Goal: Information Seeking & Learning: Learn about a topic

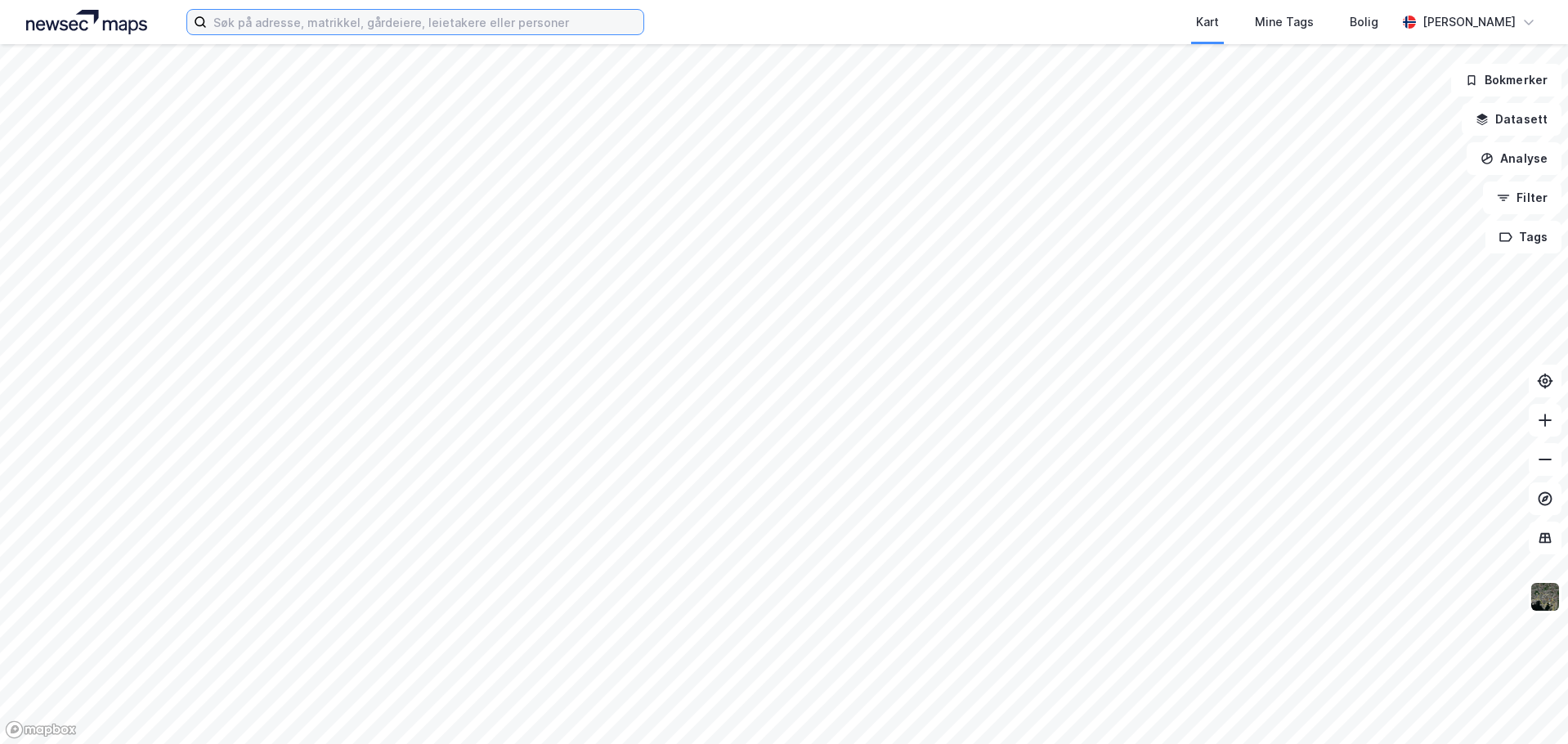
click at [282, 28] on input at bounding box center [424, 22] width 436 height 24
paste input "910 854 887"
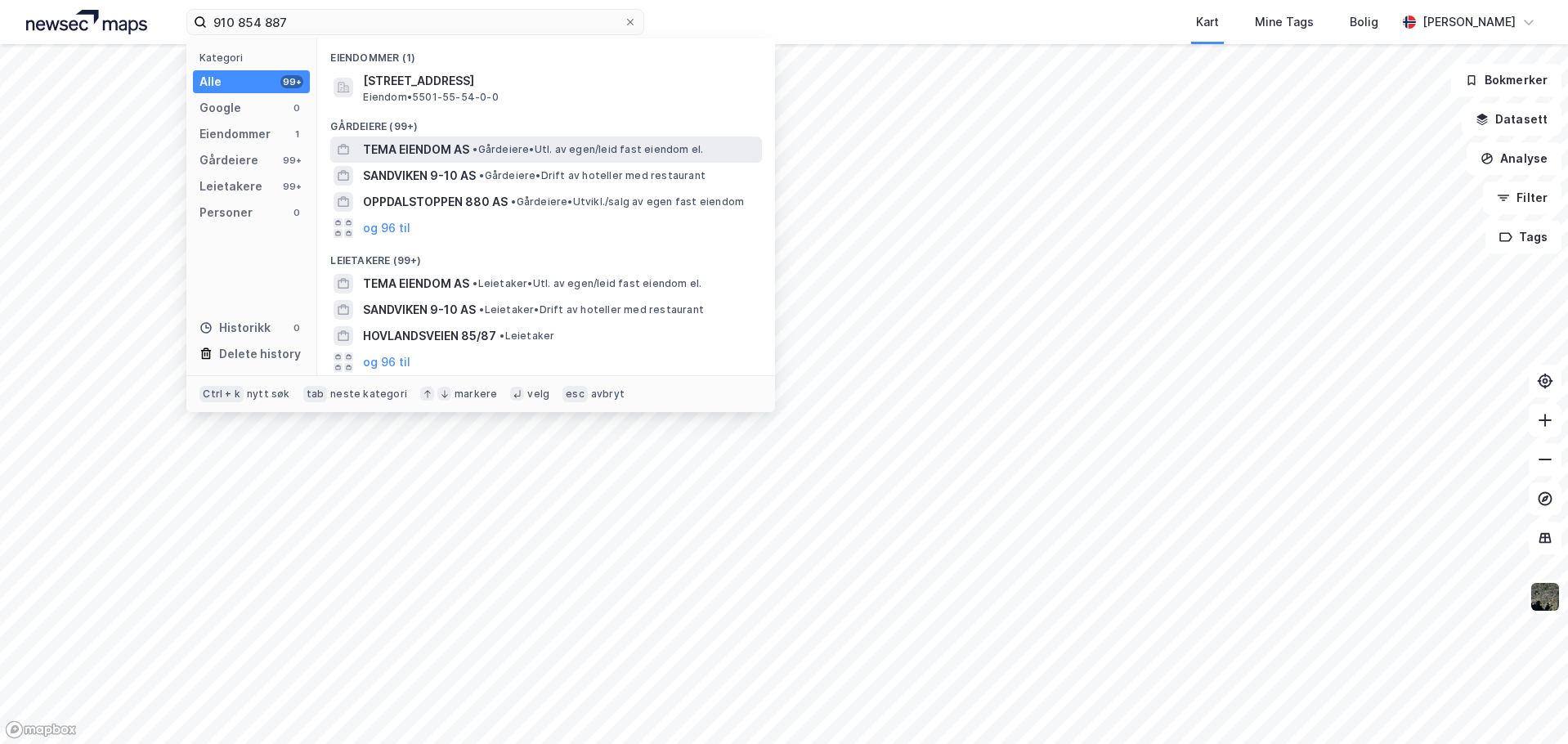
click at [394, 148] on span "TEMA EIENDOM AS" at bounding box center [416, 149] width 106 height 19
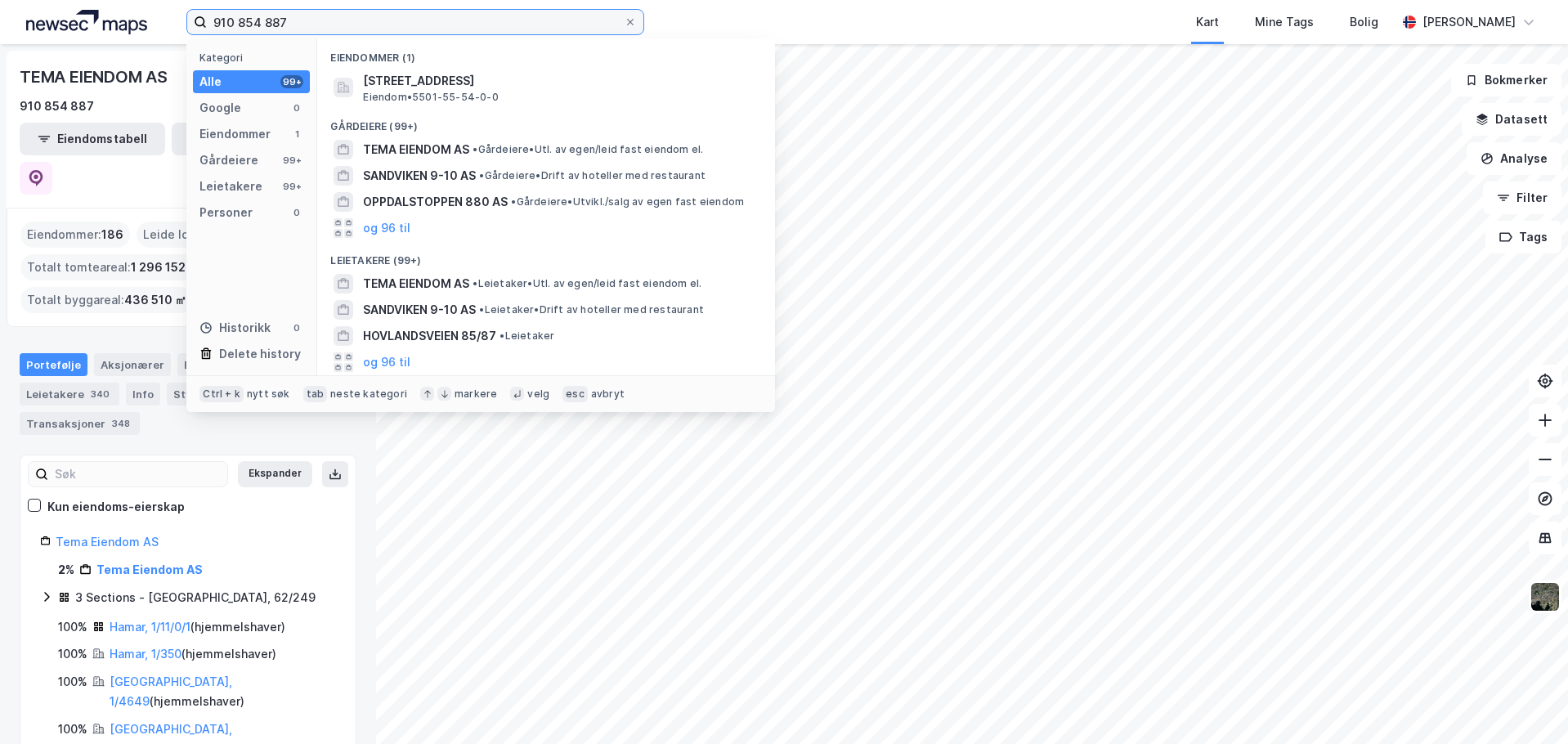
drag, startPoint x: 296, startPoint y: 23, endPoint x: 191, endPoint y: 18, distance: 105.1
click at [191, 18] on label "910 854 887" at bounding box center [415, 22] width 458 height 26
paste input "91 634 908"
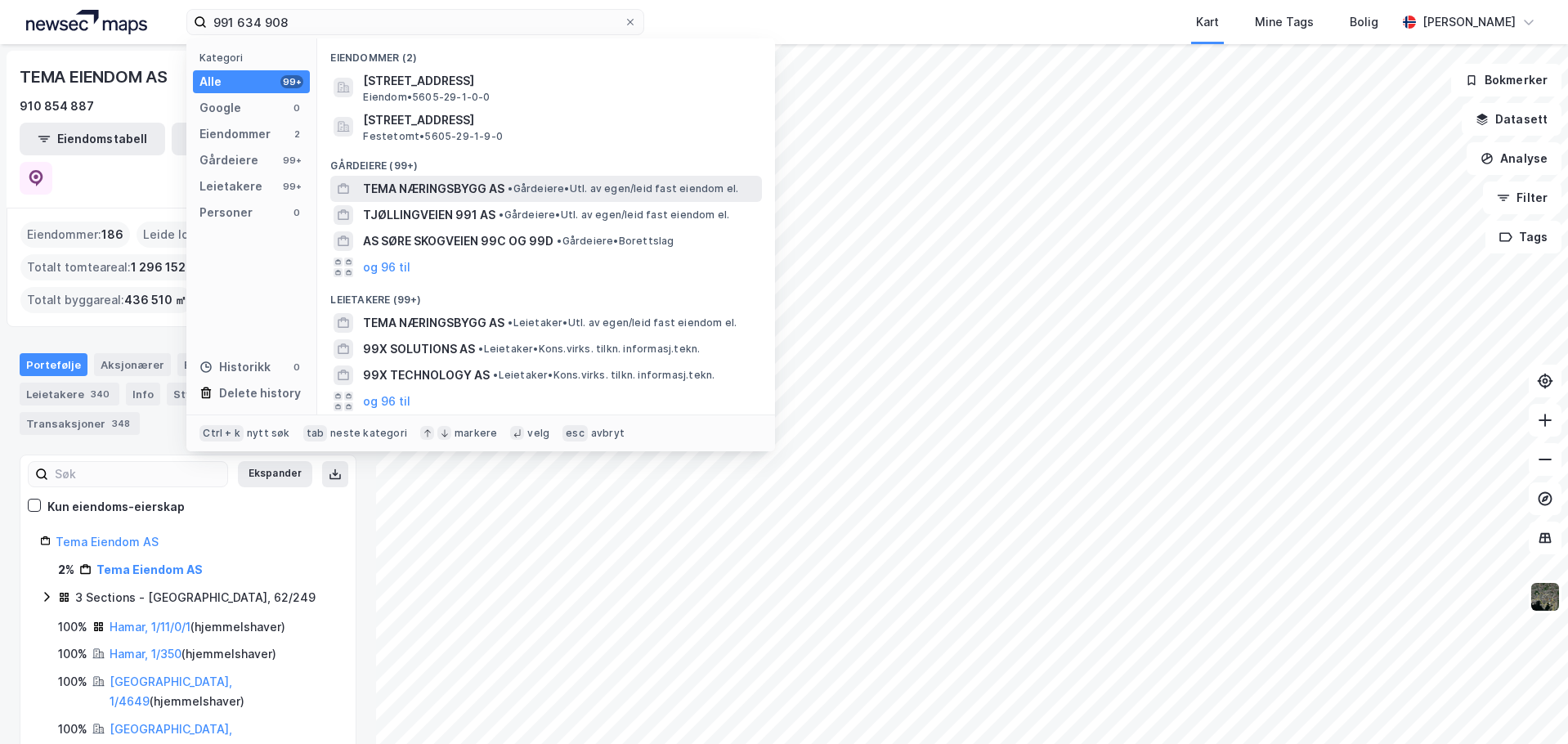
click at [435, 180] on span "TEMA NÆRINGSBYGG AS" at bounding box center [434, 188] width 141 height 19
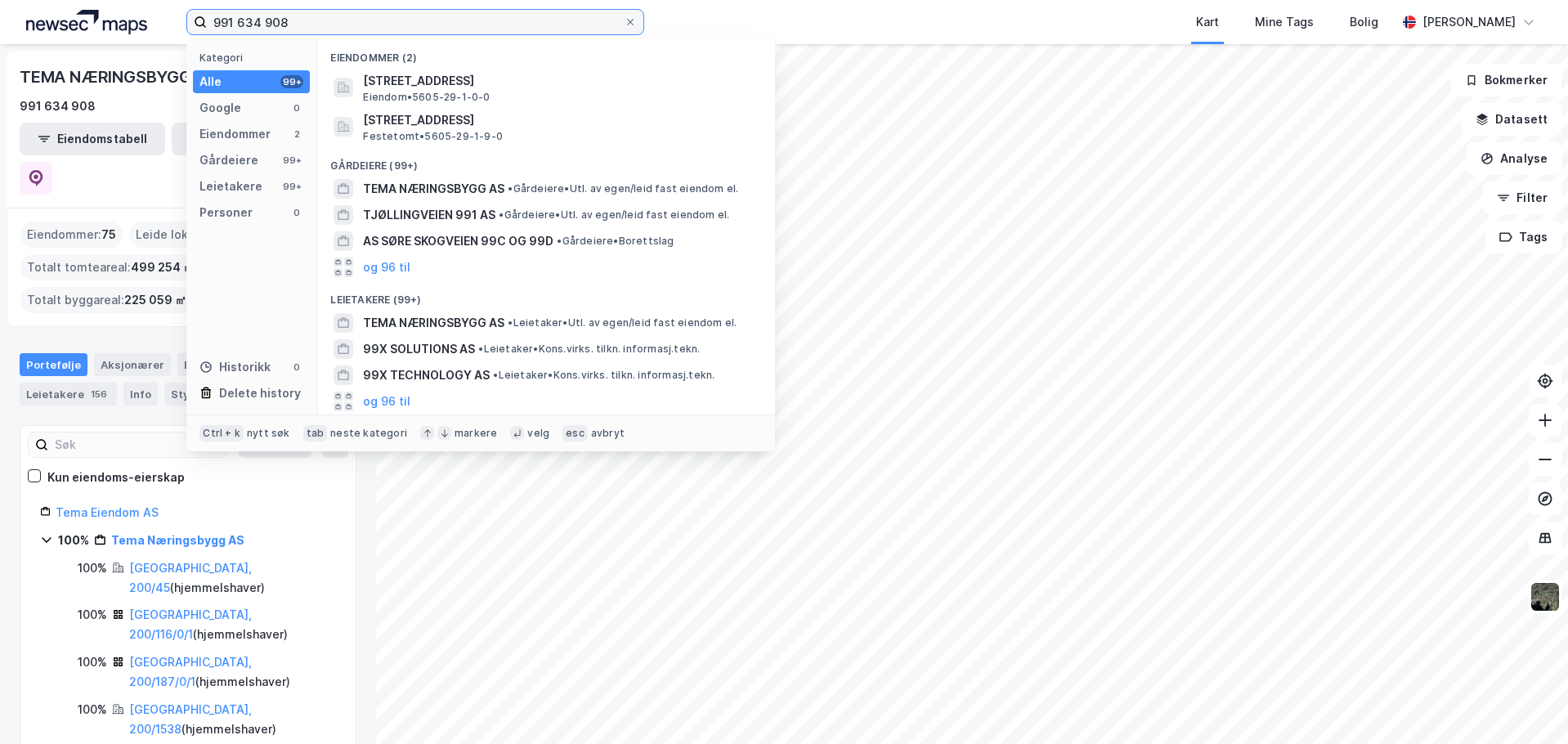
drag, startPoint x: 296, startPoint y: 28, endPoint x: 131, endPoint y: 47, distance: 166.1
click at [131, 47] on div "991 634 908 Kategori Alle 99+ Google 0 Eiendommer 2 Gårdeiere 99+ Leietakere 99…" at bounding box center [784, 372] width 1568 height 744
paste input "5 431 932"
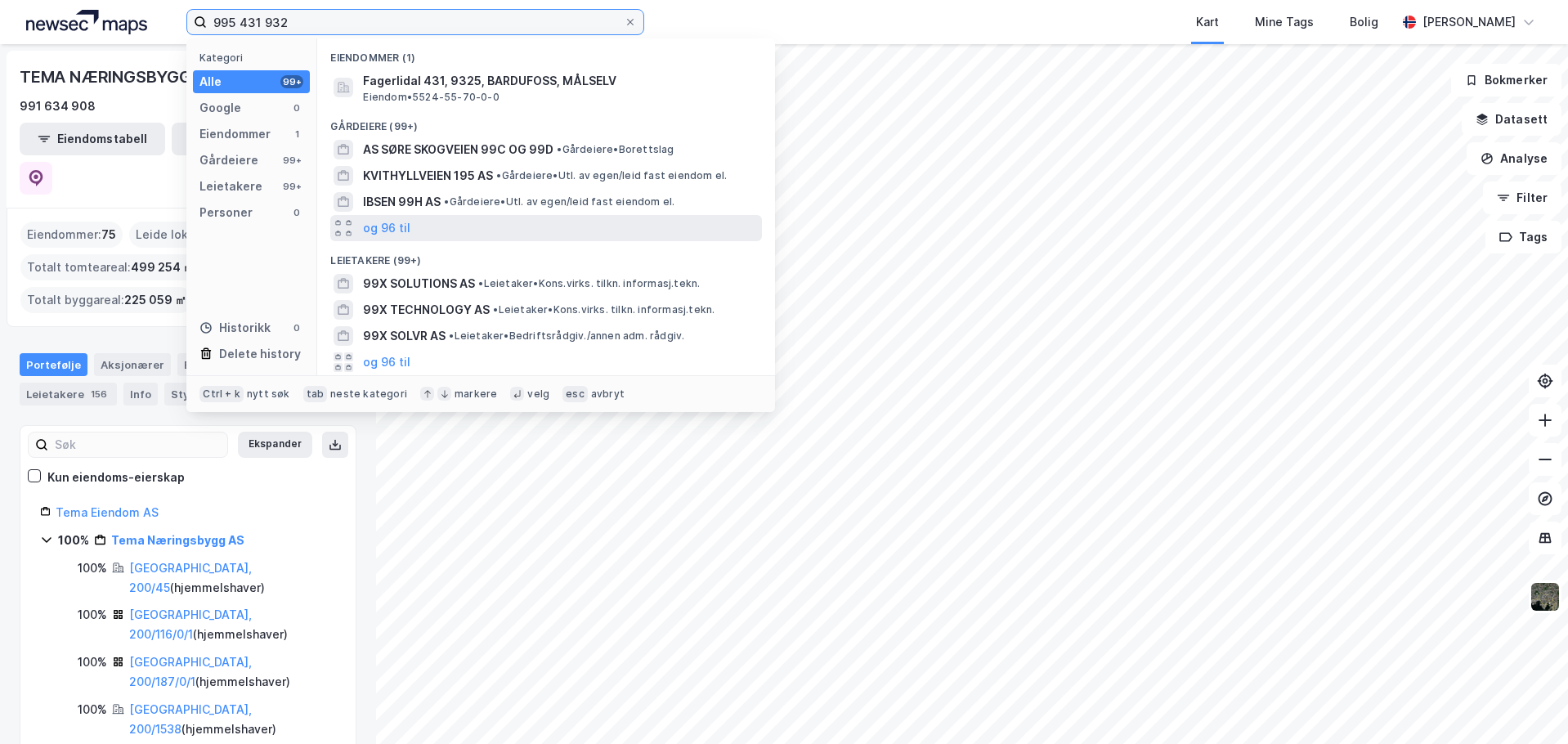
type input "995 431 932"
click at [476, 237] on div "og 96 til" at bounding box center [547, 228] width 432 height 26
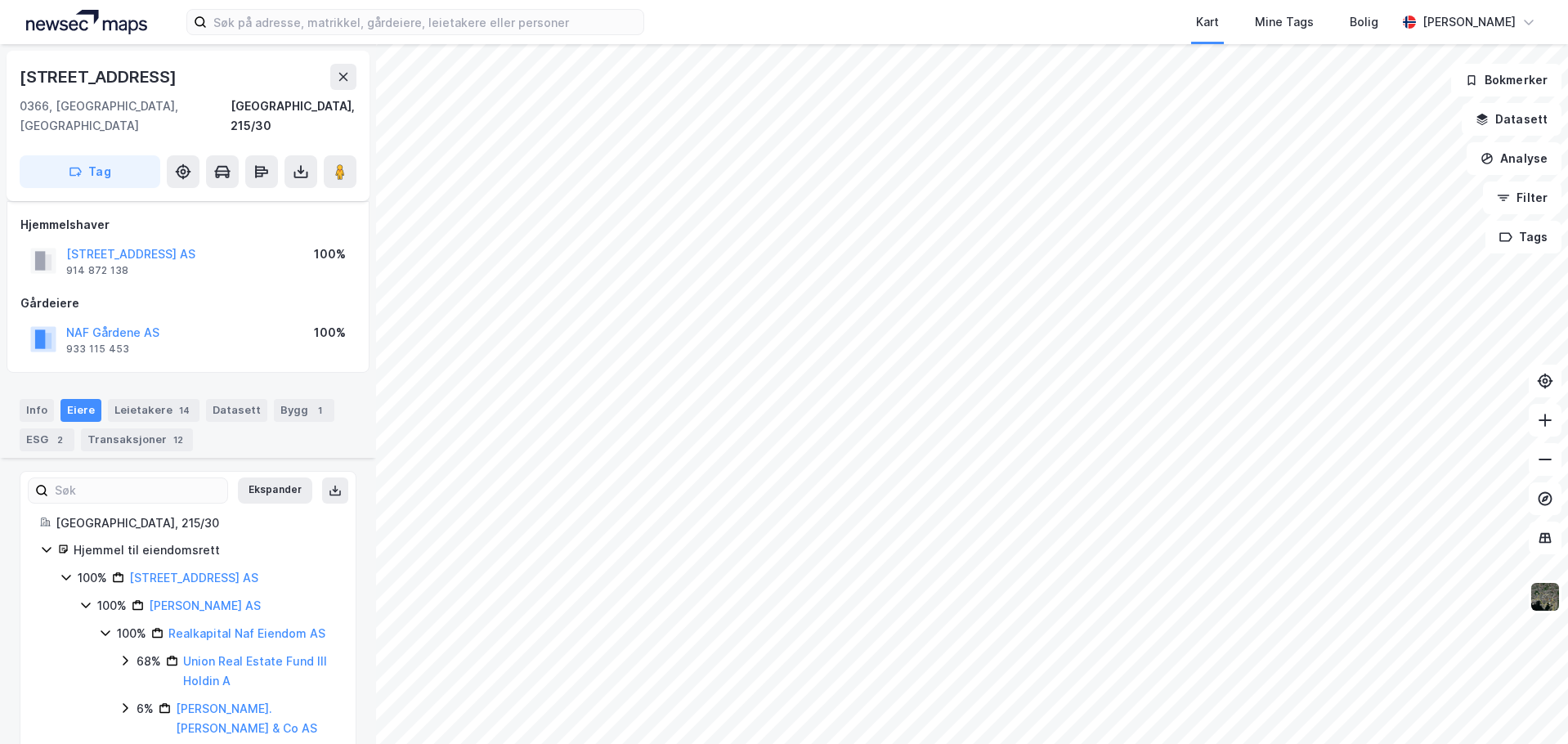
scroll to position [245, 0]
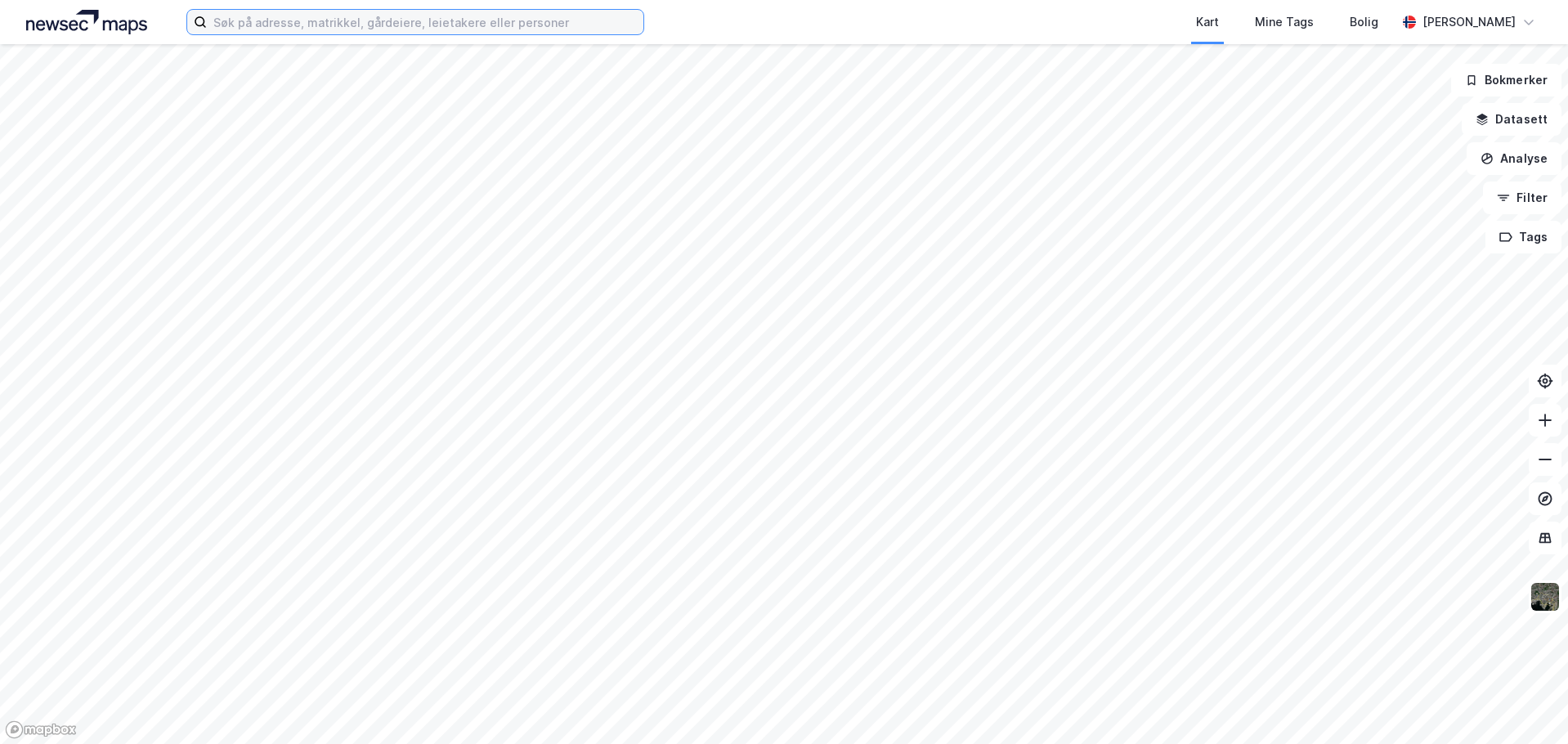
click at [383, 21] on input at bounding box center [424, 22] width 436 height 24
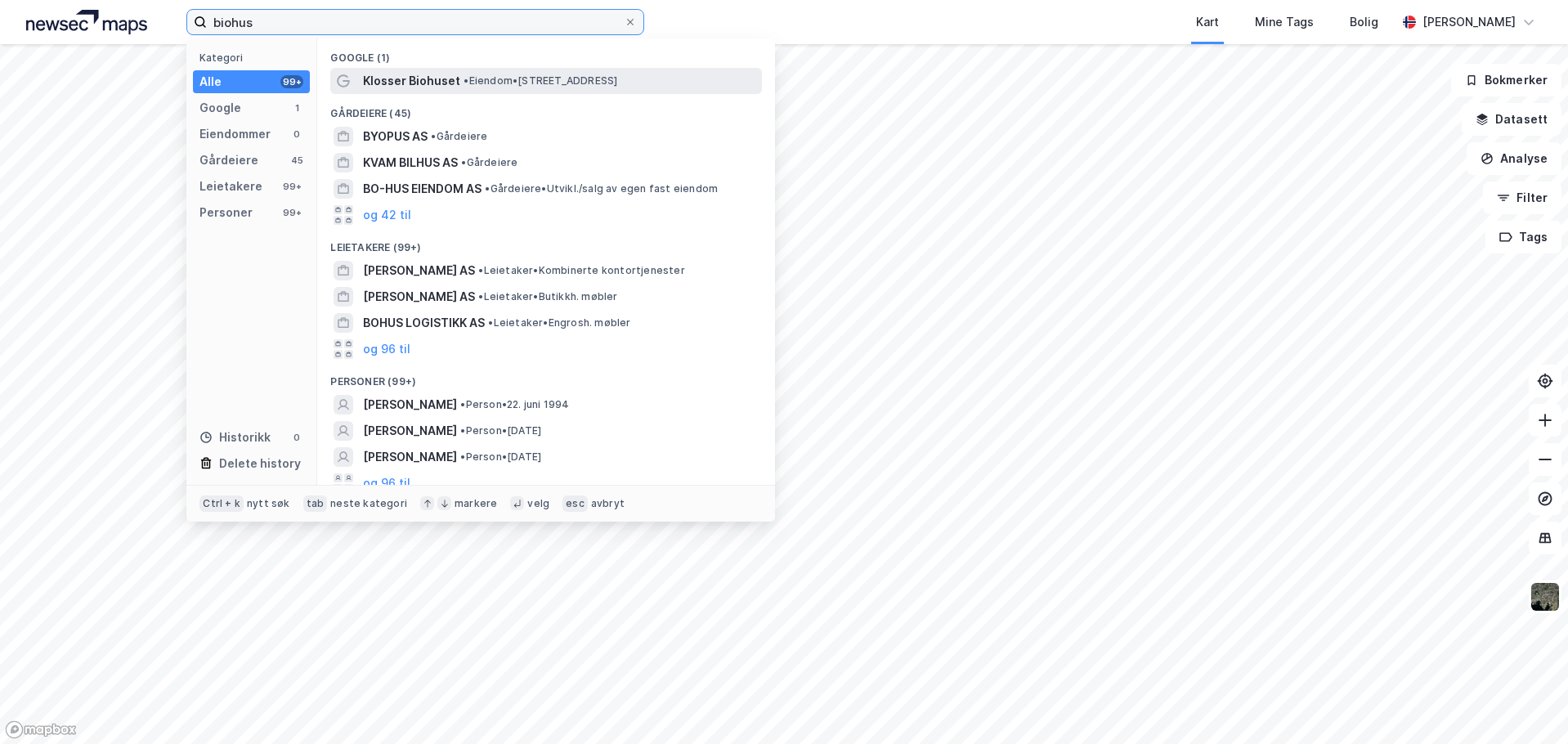
type input "biohus"
click at [405, 69] on div "Klosser Biohuset • Eiendom • Holsetgata 20, 2317 Hamar" at bounding box center [547, 80] width 432 height 26
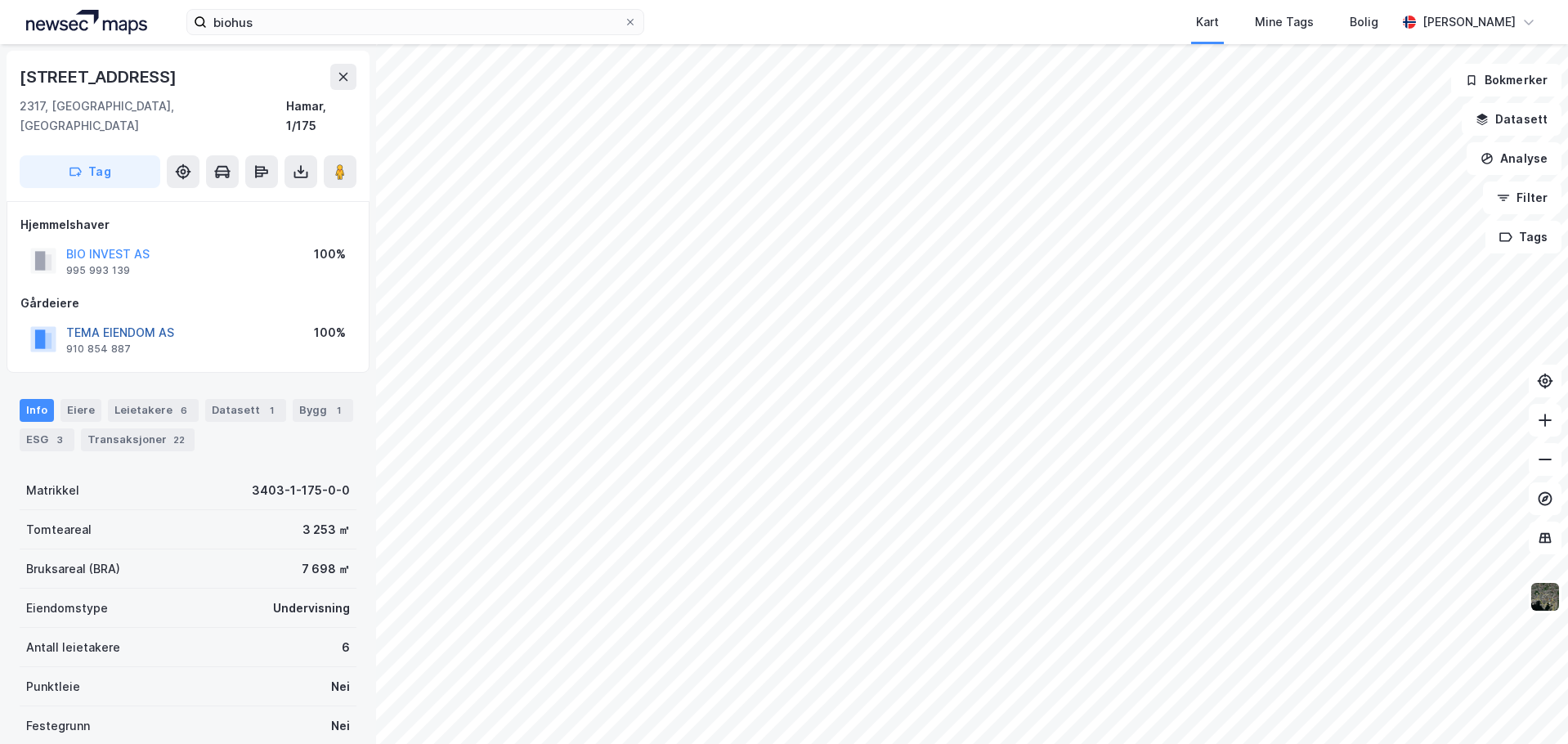
click at [0, 0] on button "TEMA EIENDOM AS" at bounding box center [0, 0] width 0 height 0
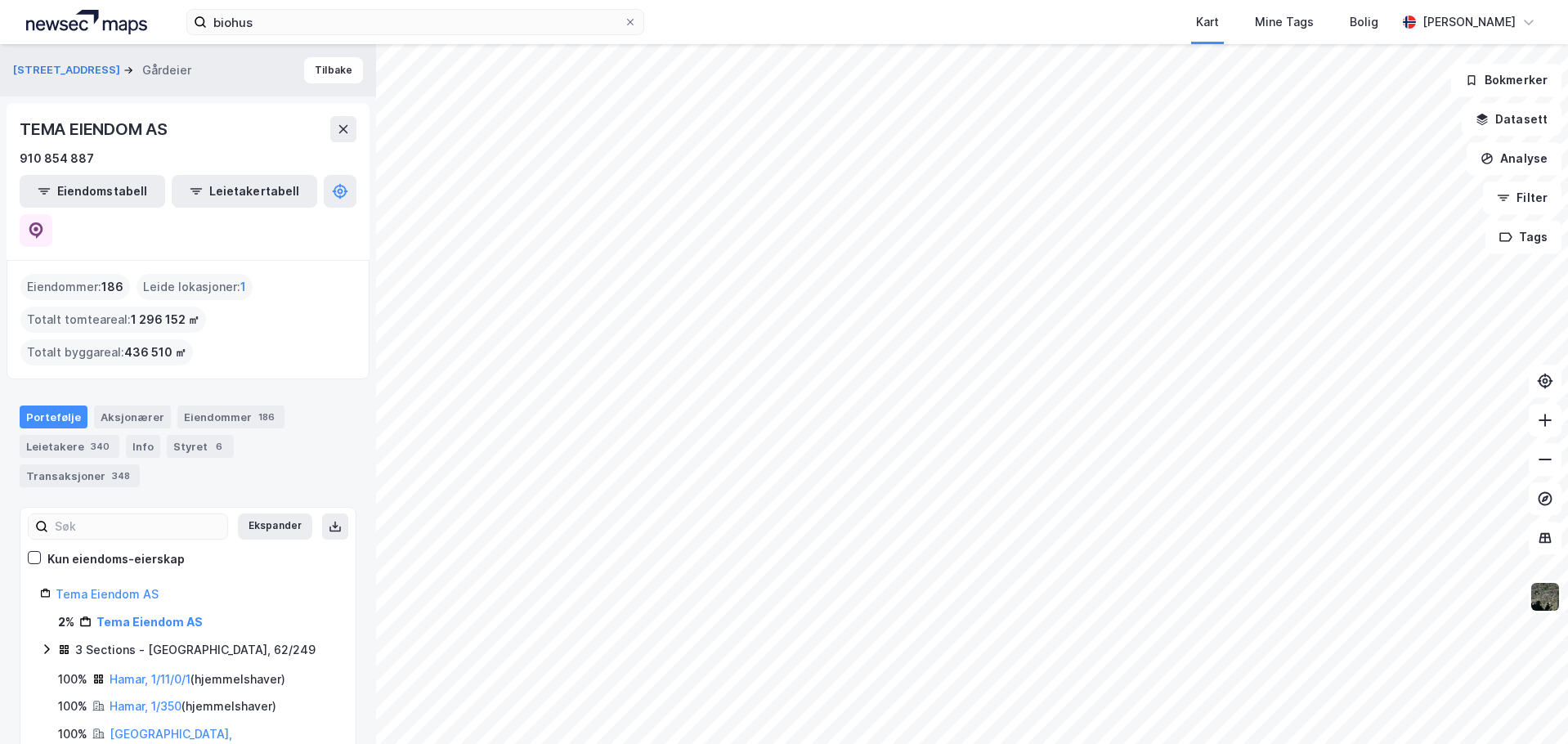
click at [49, 643] on icon at bounding box center [47, 649] width 13 height 13
click at [44, 643] on icon at bounding box center [47, 649] width 13 height 13
click at [82, 587] on link "Tema Eiendom AS" at bounding box center [106, 593] width 103 height 14
click at [80, 587] on link "Tema Eiendom AS" at bounding box center [106, 593] width 103 height 14
click at [67, 62] on button "Holsetgata 22" at bounding box center [69, 70] width 111 height 17
